Goal: Task Accomplishment & Management: Use online tool/utility

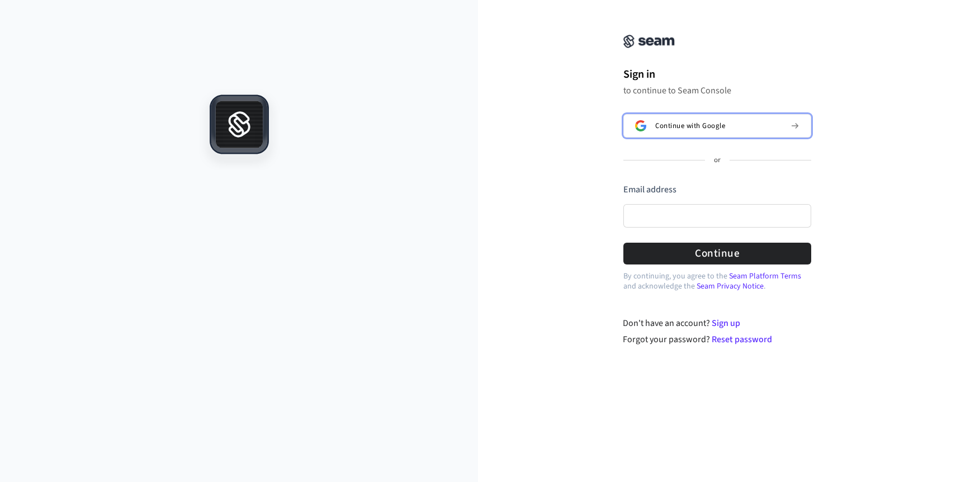
click at [655, 127] on span "Continue with Google" at bounding box center [690, 125] width 70 height 9
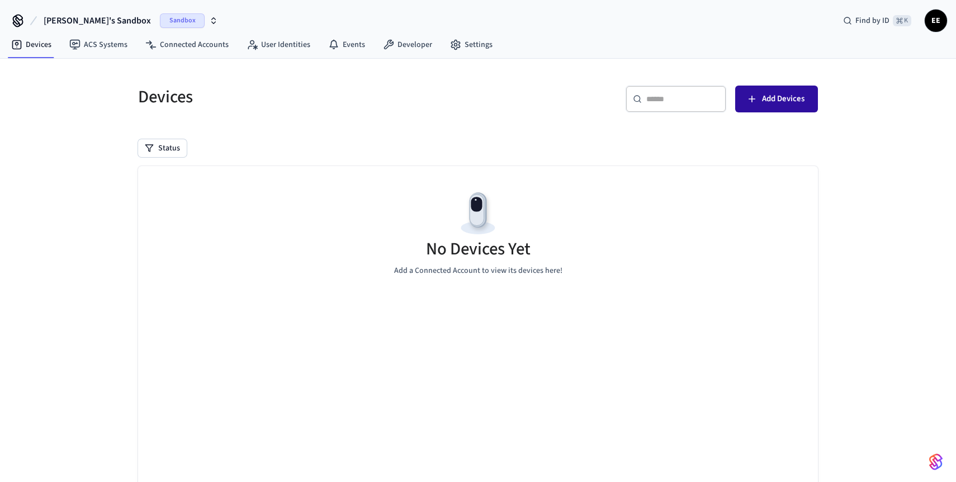
click at [784, 102] on span "Add Devices" at bounding box center [783, 99] width 43 height 15
